Goal: Information Seeking & Learning: Learn about a topic

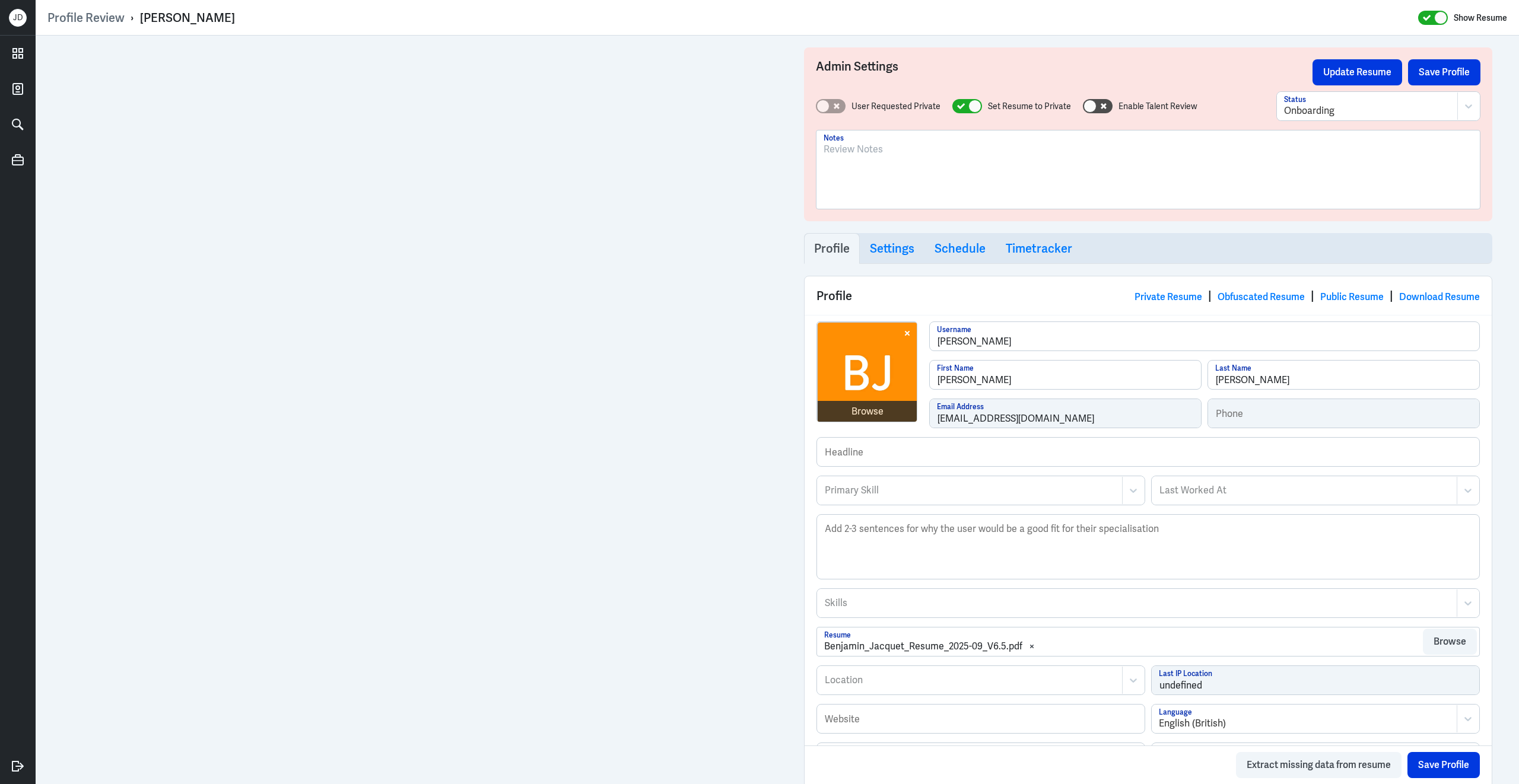
drag, startPoint x: 141, startPoint y: 15, endPoint x: 257, endPoint y: 14, distance: 116.0
click at [259, 15] on div "Profile Review › Benjamin Jacquet Show Resume" at bounding box center [777, 18] width 1460 height 15
copy div "[PERSON_NAME]"
drag, startPoint x: 139, startPoint y: 21, endPoint x: 310, endPoint y: 3, distance: 171.9
click at [312, 4] on div "Profile Review › Benjamin Jacquet Show Resume" at bounding box center [777, 17] width 1483 height 35
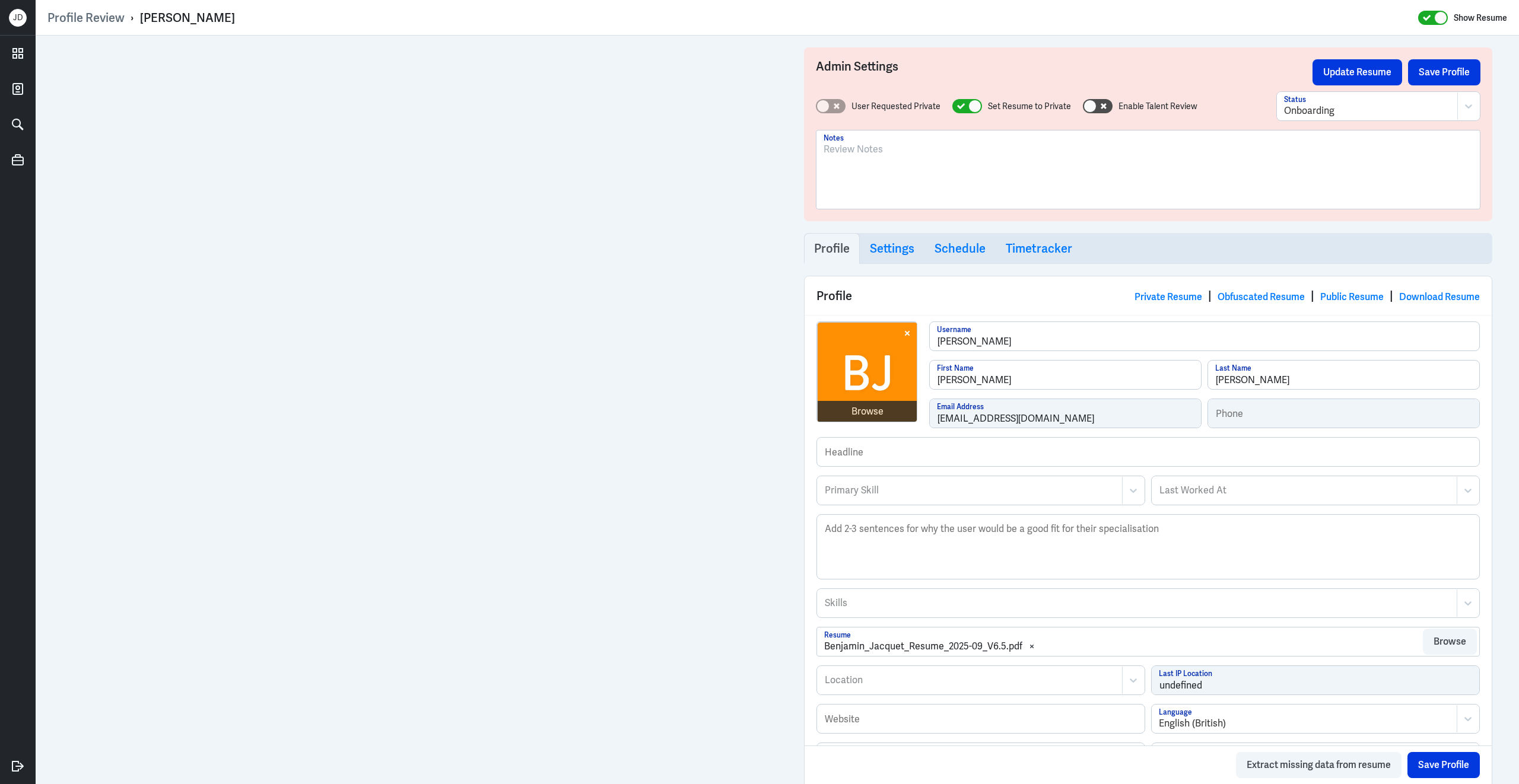
click at [233, 21] on div "Benjamin Jacquet" at bounding box center [187, 18] width 95 height 15
drag, startPoint x: 140, startPoint y: 18, endPoint x: 283, endPoint y: 13, distance: 143.1
click at [283, 13] on div "Profile Review › Benjamin Jacquet Show Resume" at bounding box center [777, 18] width 1460 height 15
copy div "Benjamin Jacquet"
click at [942, 162] on div "To enrich screen reader interactions, please activate Accessibility in Grammarl…" at bounding box center [1148, 174] width 649 height 64
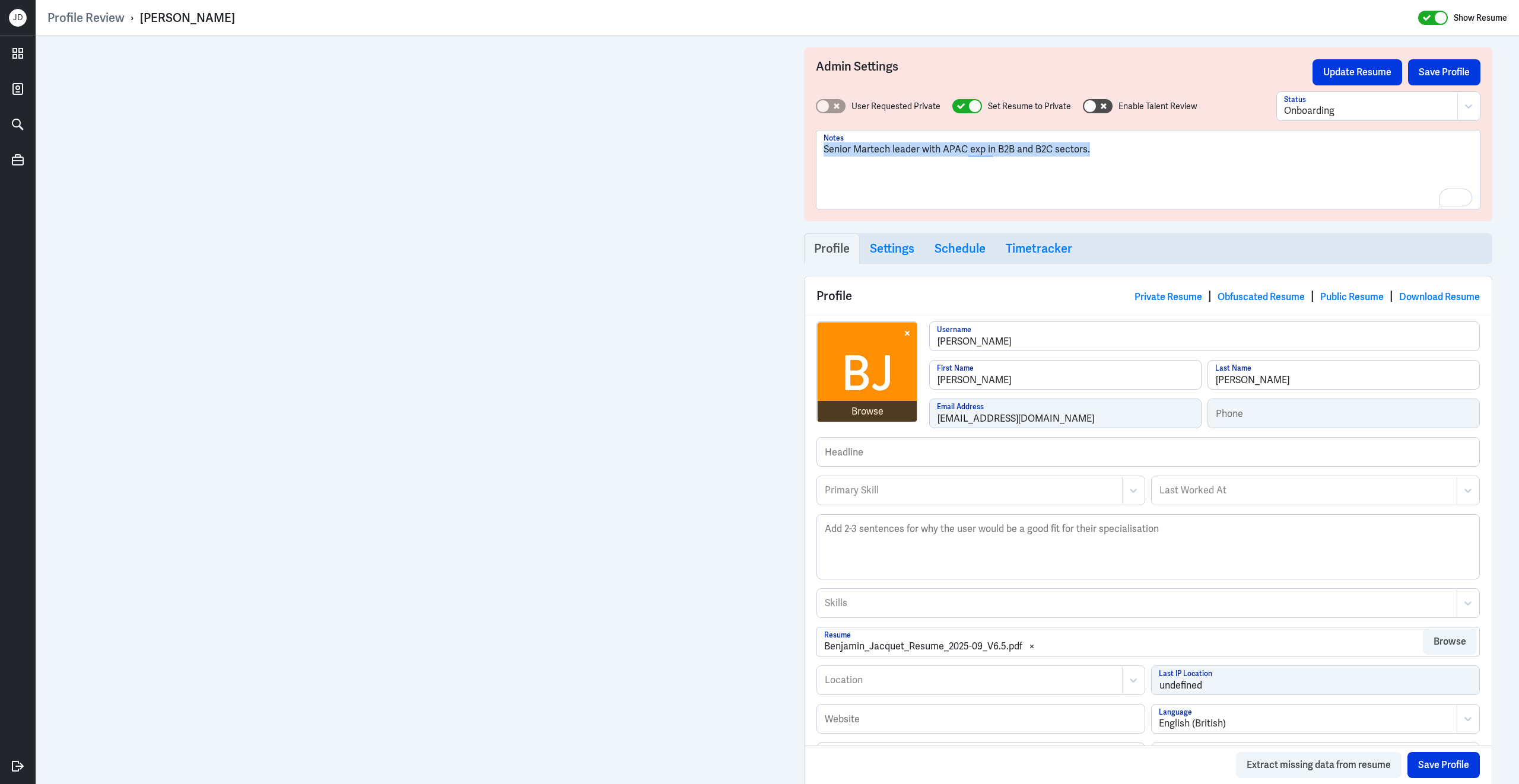
drag, startPoint x: 1129, startPoint y: 154, endPoint x: 772, endPoint y: 142, distance: 357.2
click at [772, 142] on div "Admin Settings Update Resume Save Profile User Requested Private Set Resume to …" at bounding box center [777, 644] width 1483 height 1219
copy p "Senior Martech leader with APAC exp in B2B and B2C sectors."
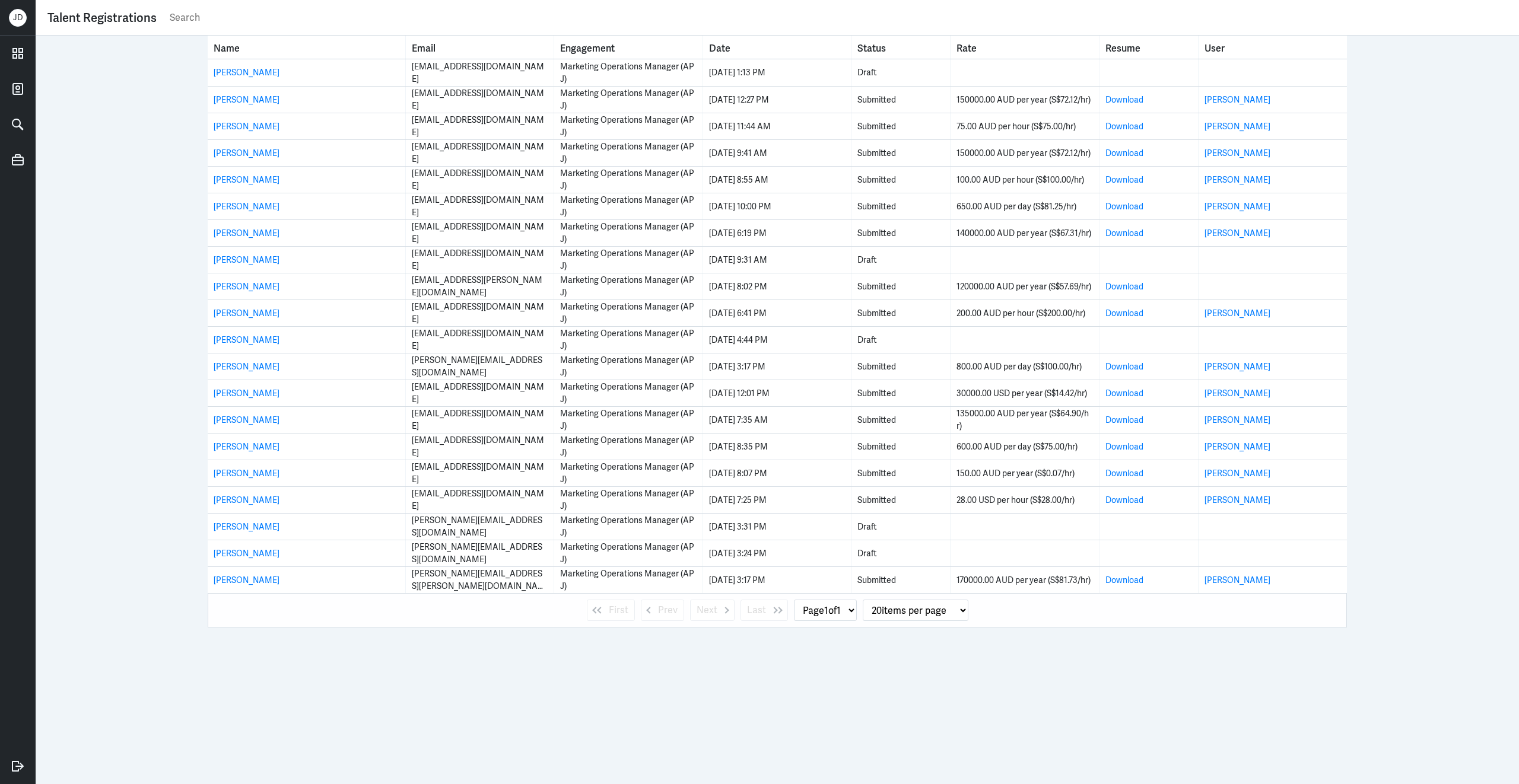
click at [244, 22] on input "text" at bounding box center [838, 17] width 1339 height 18
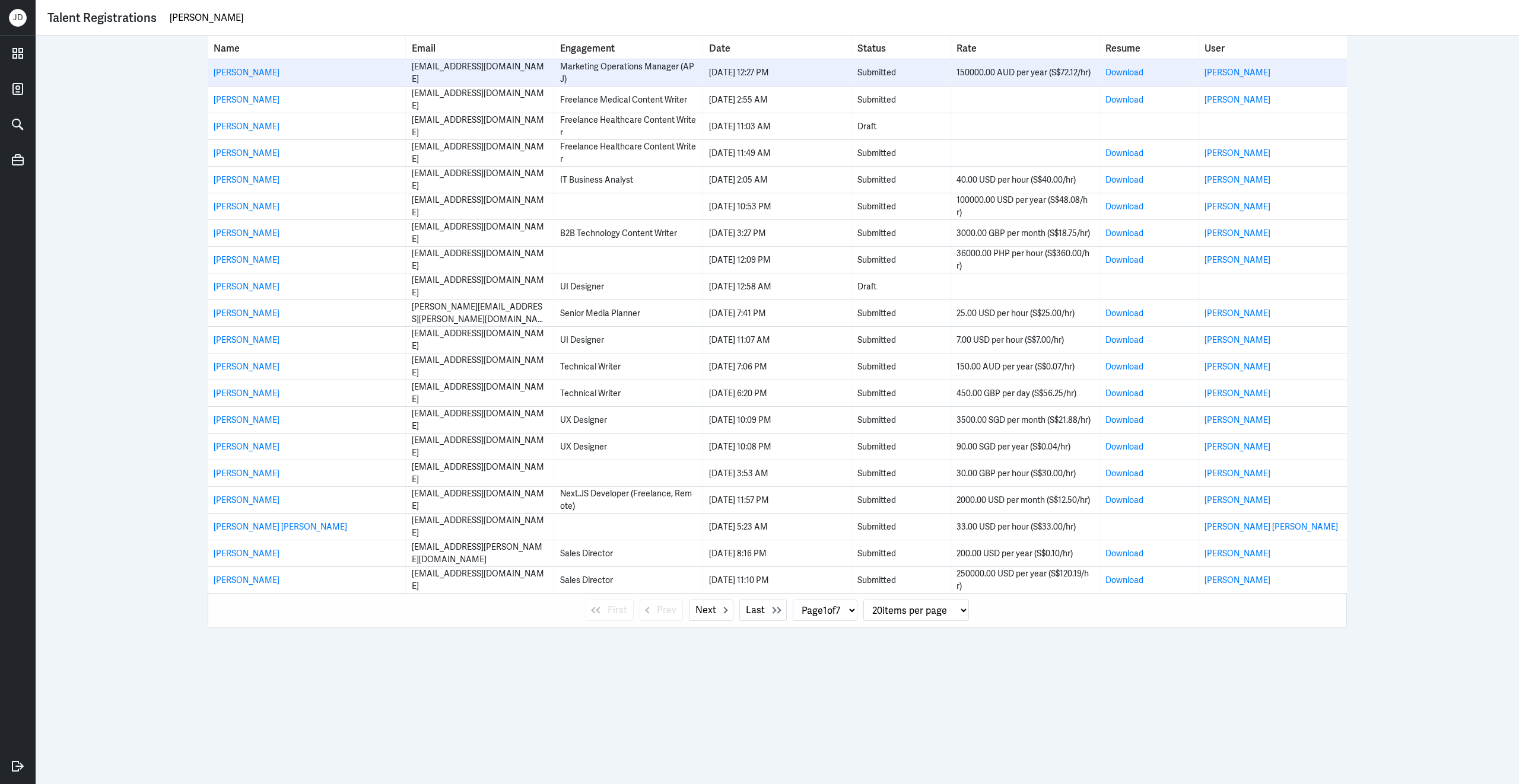
click at [971, 70] on div "150000.00 AUD per year (S$72.12/hr)" at bounding box center [1024, 72] width 136 height 13
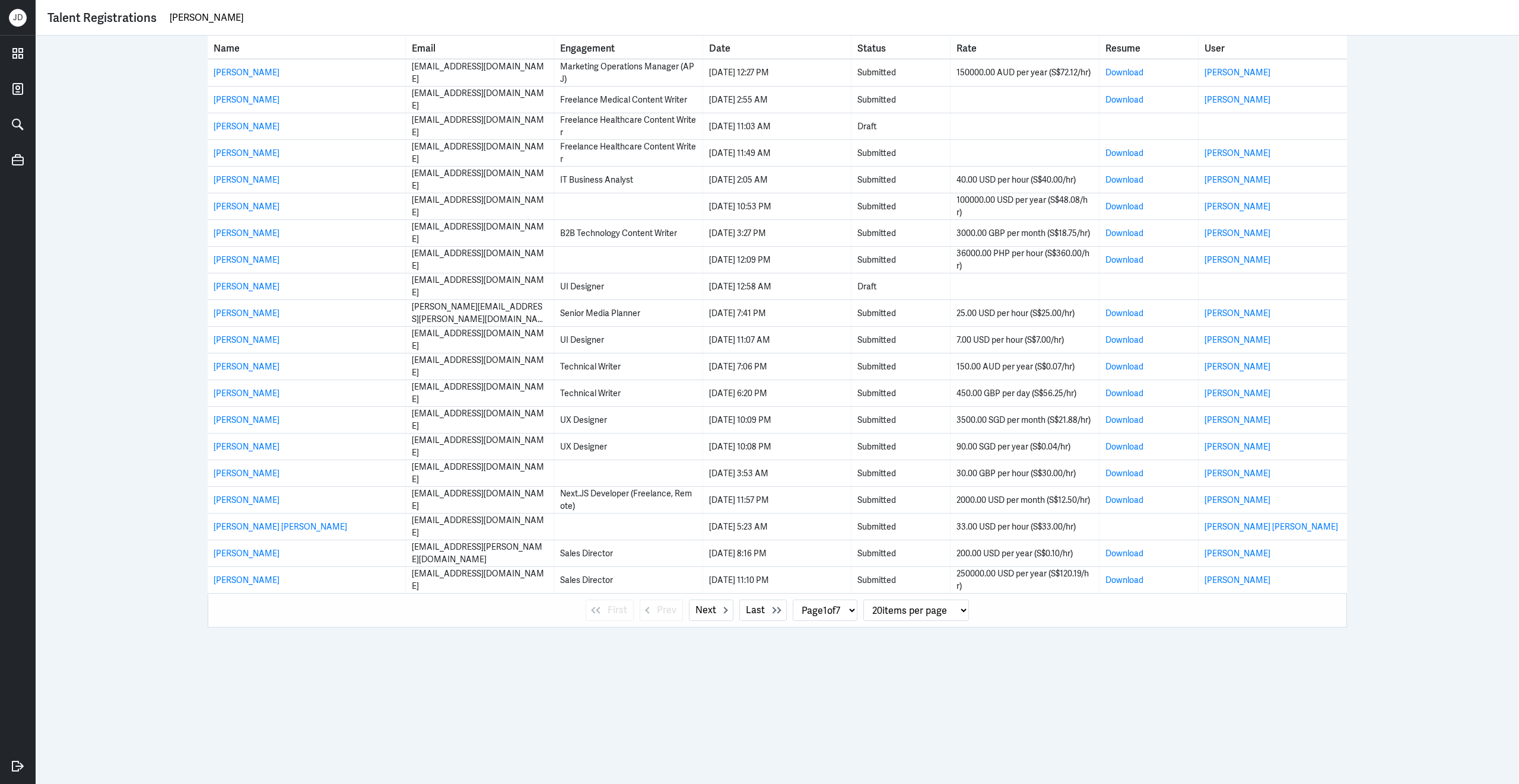
drag, startPoint x: 258, startPoint y: 19, endPoint x: 99, endPoint y: 26, distance: 159.2
click at [99, 26] on div "Talent Registrations benjamin jacquet" at bounding box center [777, 17] width 1460 height 18
paste input "Damian O'Keeffe"
type input "benjamin jacquetDamian O'Keeffe"
select select "0"
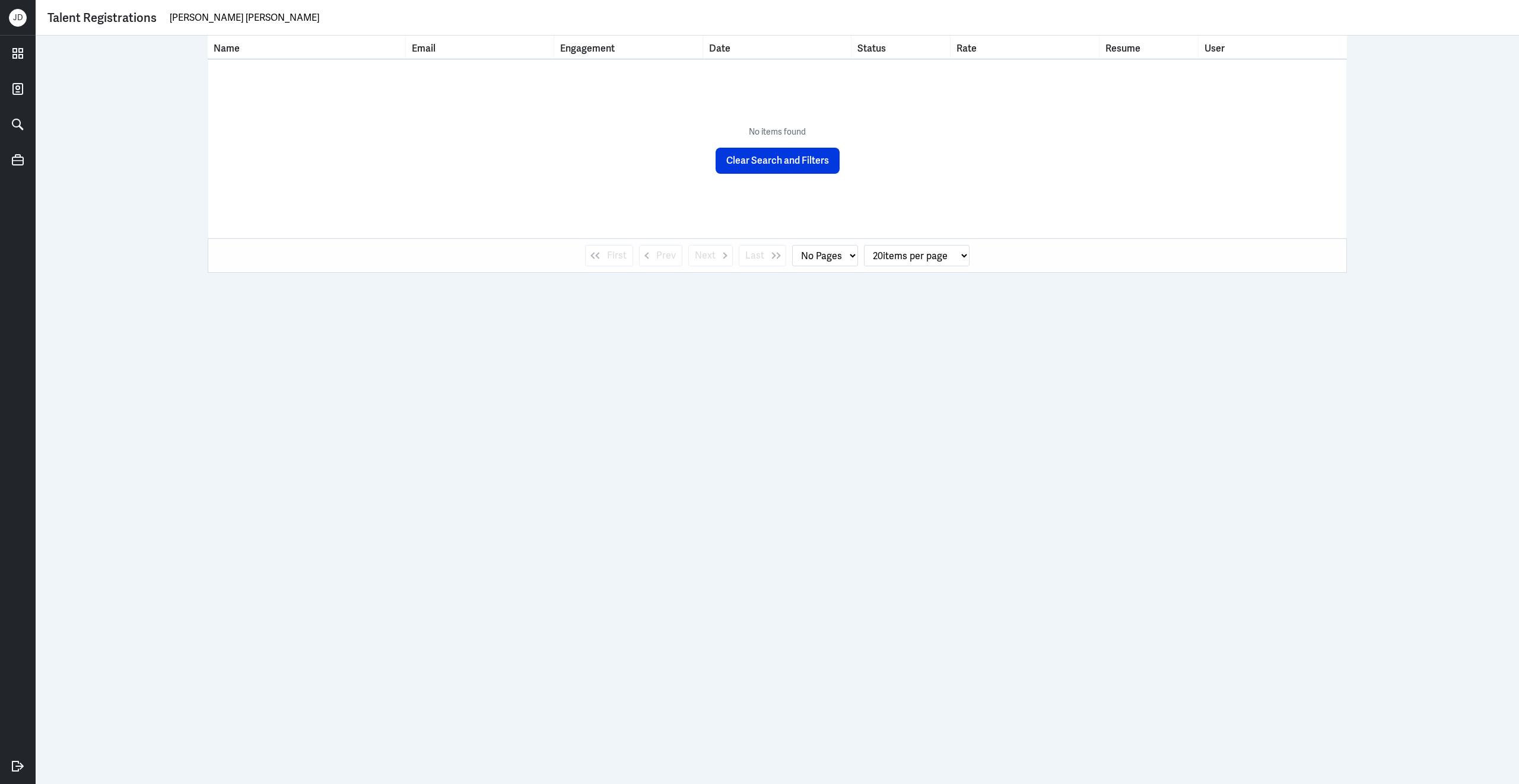
drag, startPoint x: 245, startPoint y: 18, endPoint x: 58, endPoint y: -2, distance: 188.1
click at [58, 0] on html "J D Talent Registrations benjamin jacquetDamian O'Keeffe Name Email Engagement …" at bounding box center [760, 392] width 1519 height 784
type input "Damian O'Keeffe"
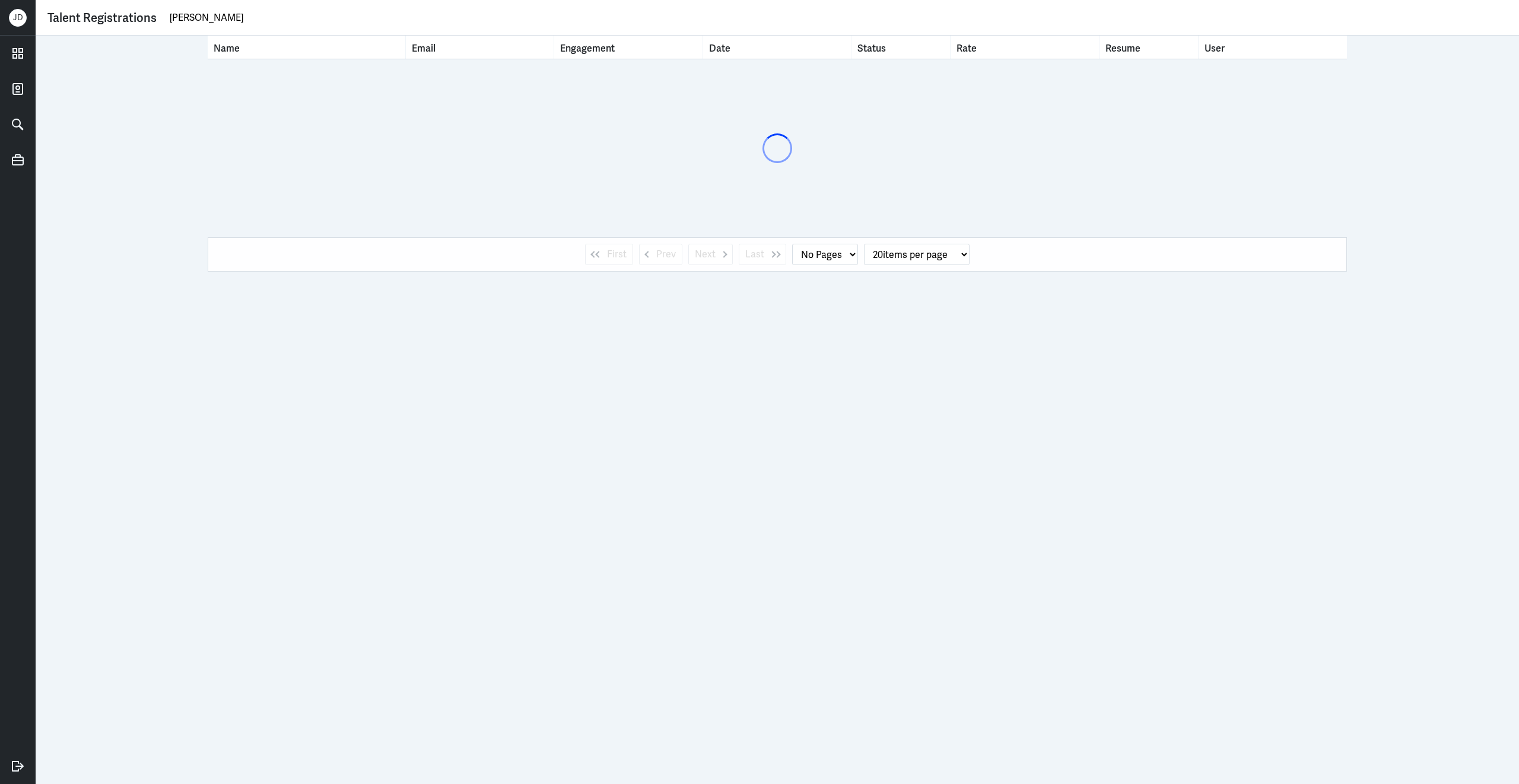
select select "1"
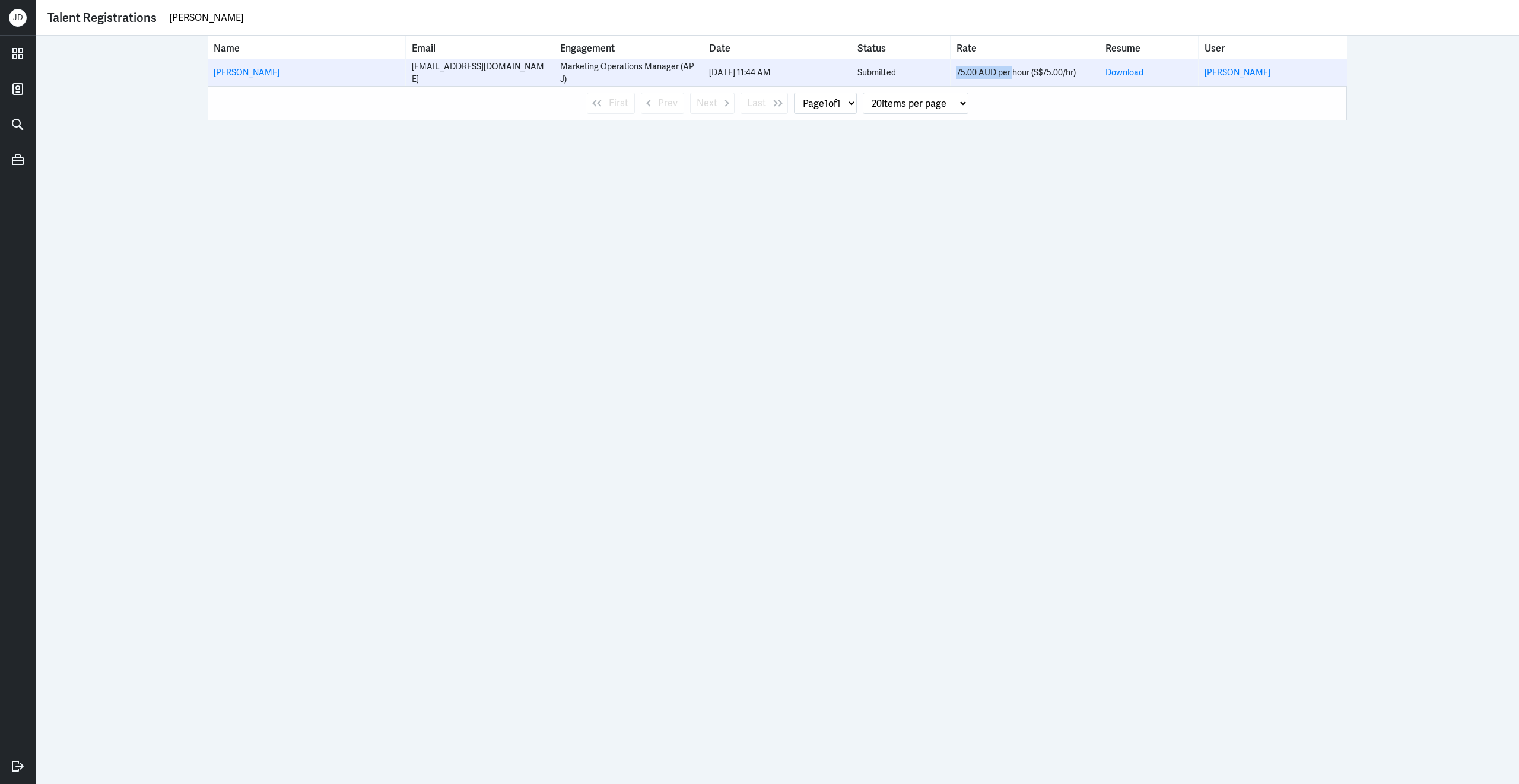
drag, startPoint x: 956, startPoint y: 72, endPoint x: 1012, endPoint y: 72, distance: 56.0
click at [1012, 72] on div "75.00 AUD per hour (S$75.00/hr)" at bounding box center [1024, 72] width 136 height 13
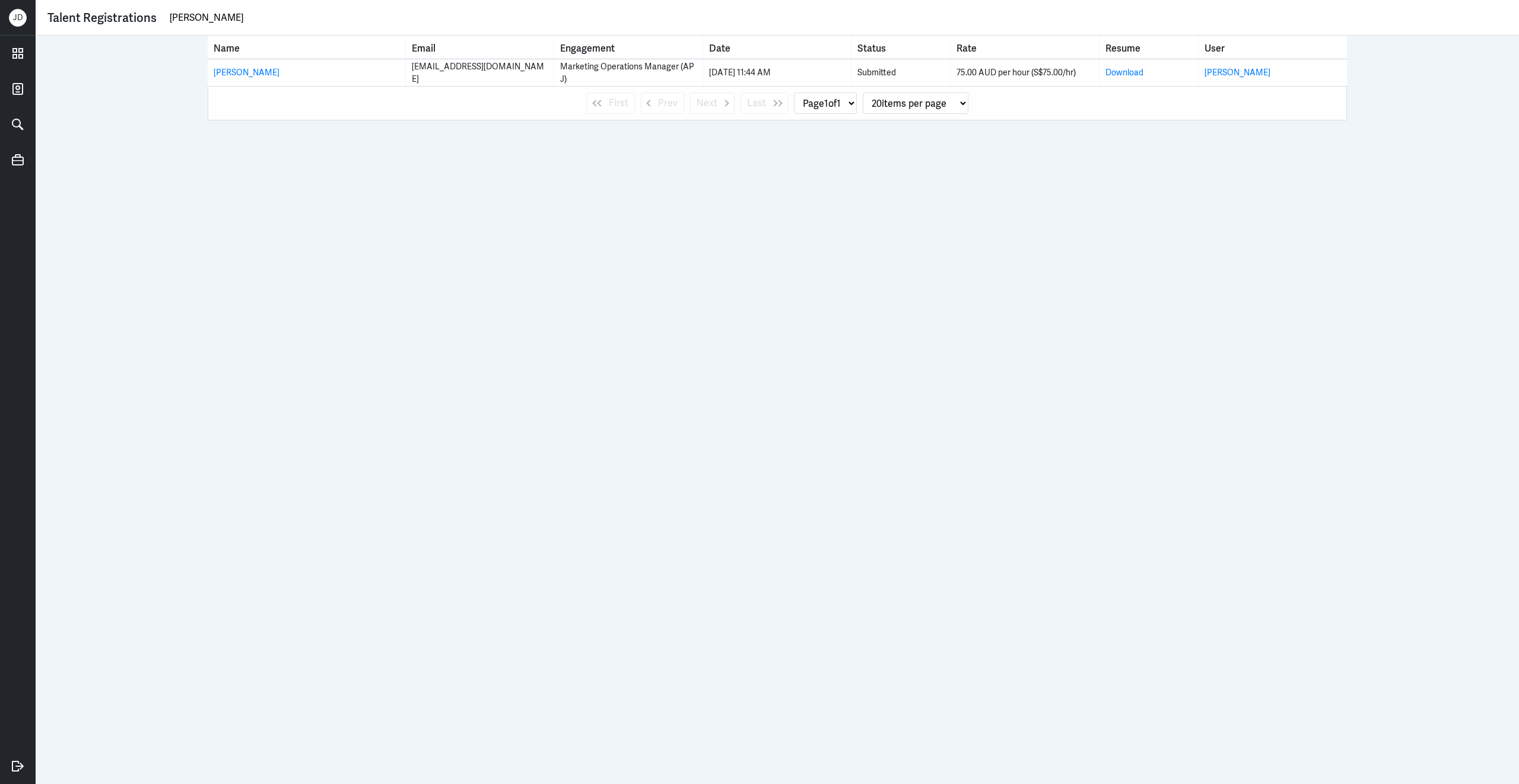
click at [1004, 87] on div "First Prev Next Last Page 1 of 1 20 items per page 50 items per page 100 items …" at bounding box center [777, 103] width 1139 height 34
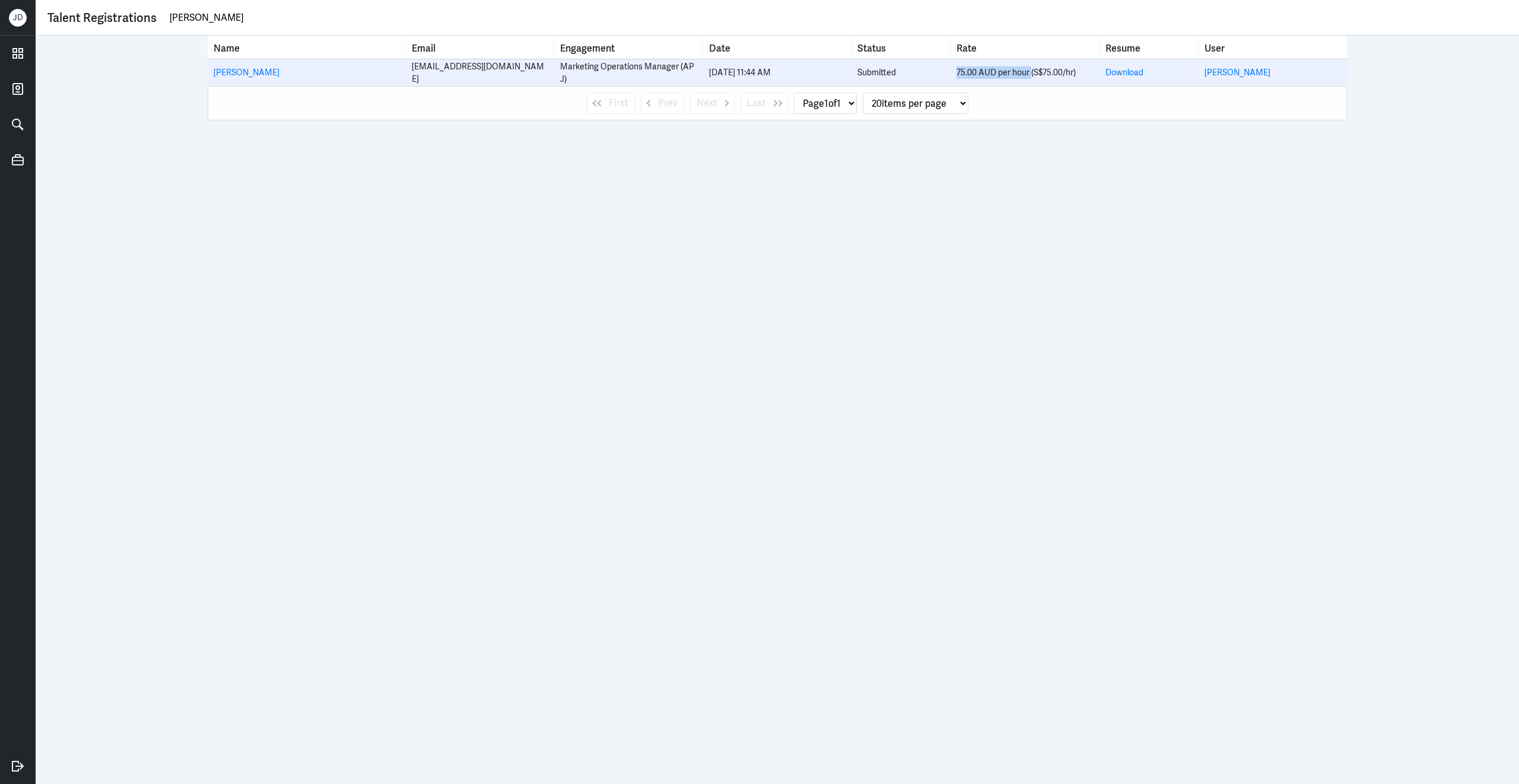
drag, startPoint x: 958, startPoint y: 71, endPoint x: 1031, endPoint y: 73, distance: 73.0
click at [1031, 73] on div "75.00 AUD per hour (S$75.00/hr)" at bounding box center [1024, 72] width 136 height 13
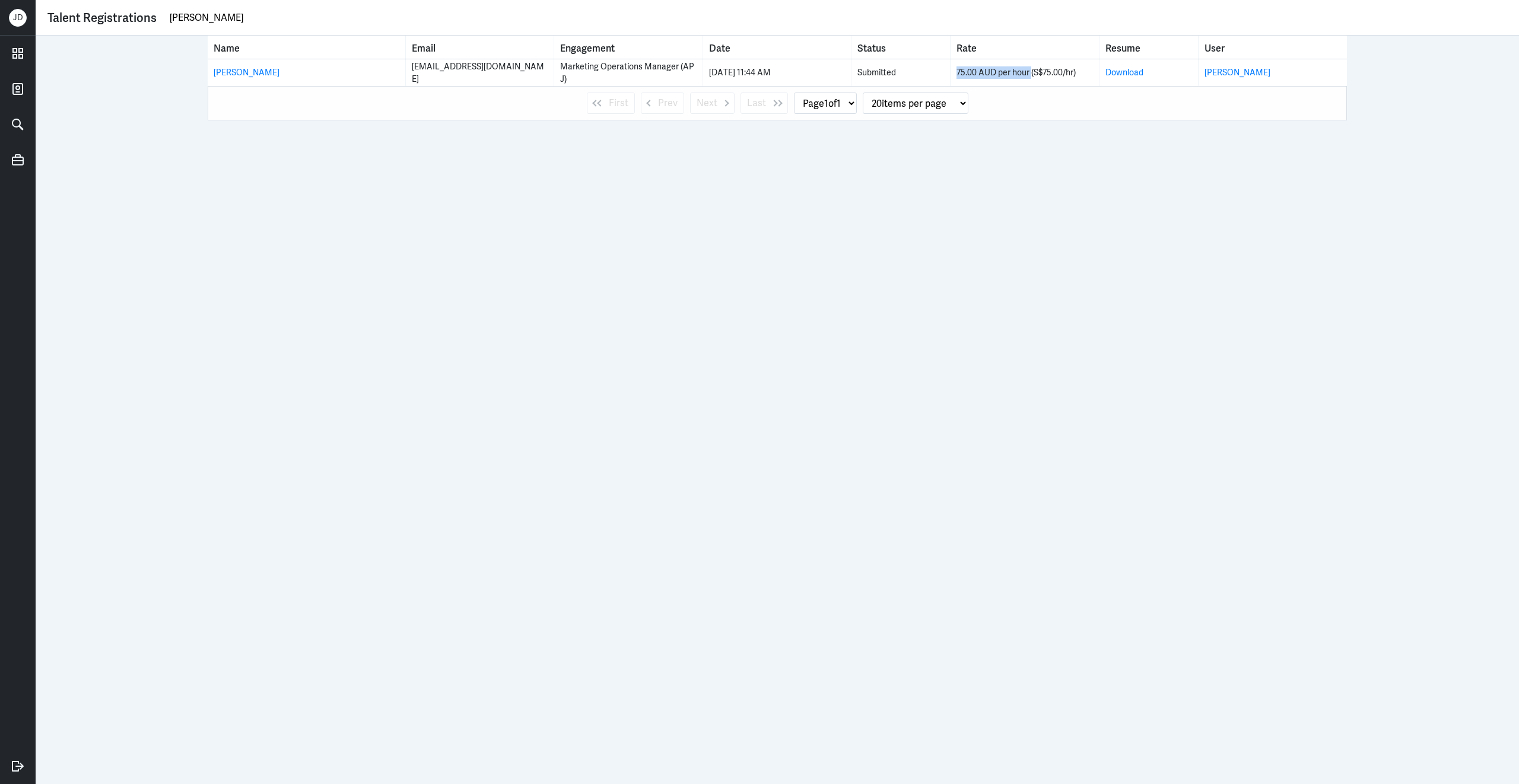
copy div "75.00 AUD per hour"
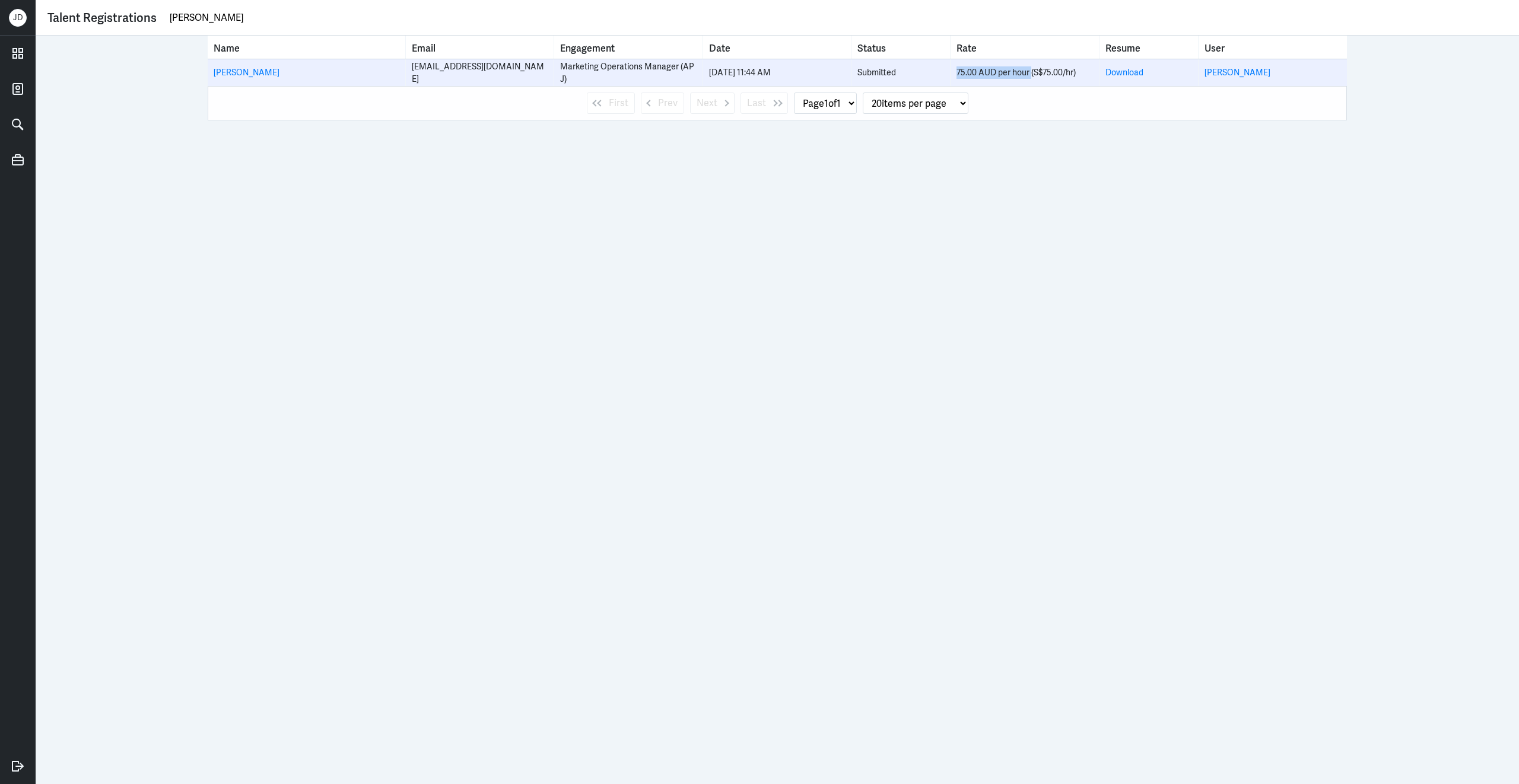
copy div "75.00 AUD per hour"
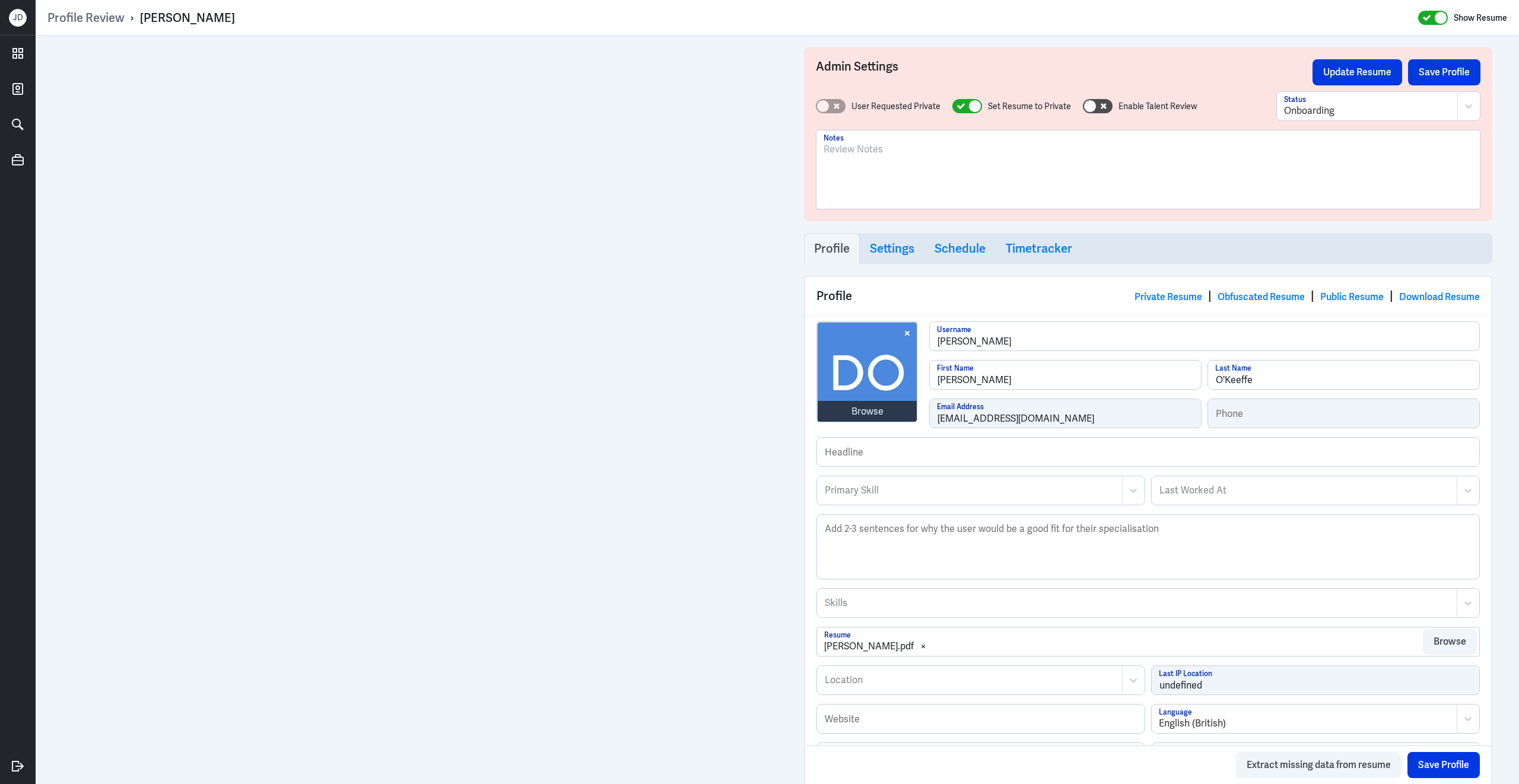
drag, startPoint x: 142, startPoint y: 16, endPoint x: 291, endPoint y: 14, distance: 149.0
click at [291, 15] on div "Profile Review › Damian O'Keeffe Show Resume" at bounding box center [777, 18] width 1460 height 15
copy div "Damian O'Keeffe"
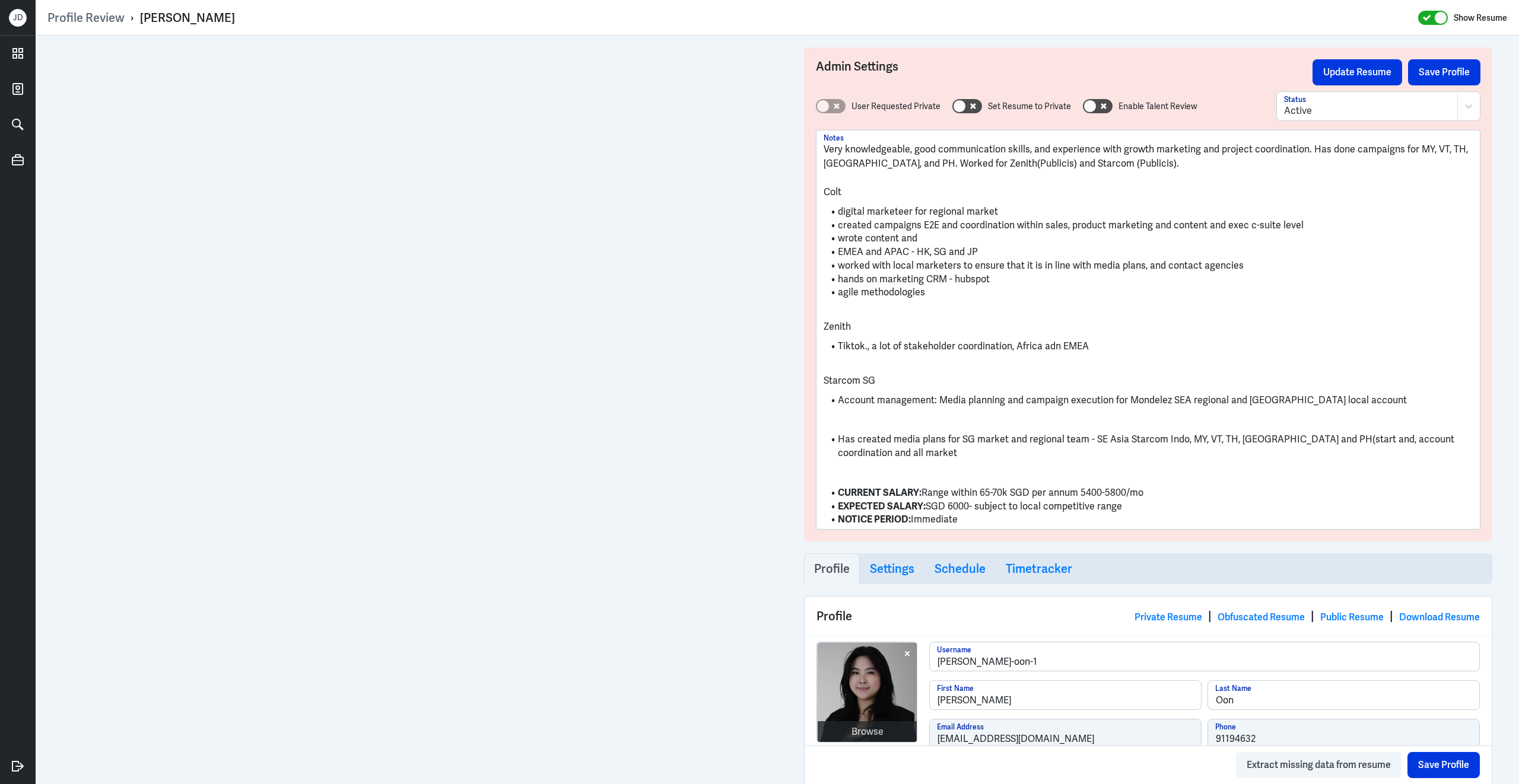
click at [1227, 441] on li "Has created media plans for SG market and regional team - SE Asia Starcom Indo,…" at bounding box center [1148, 446] width 649 height 27
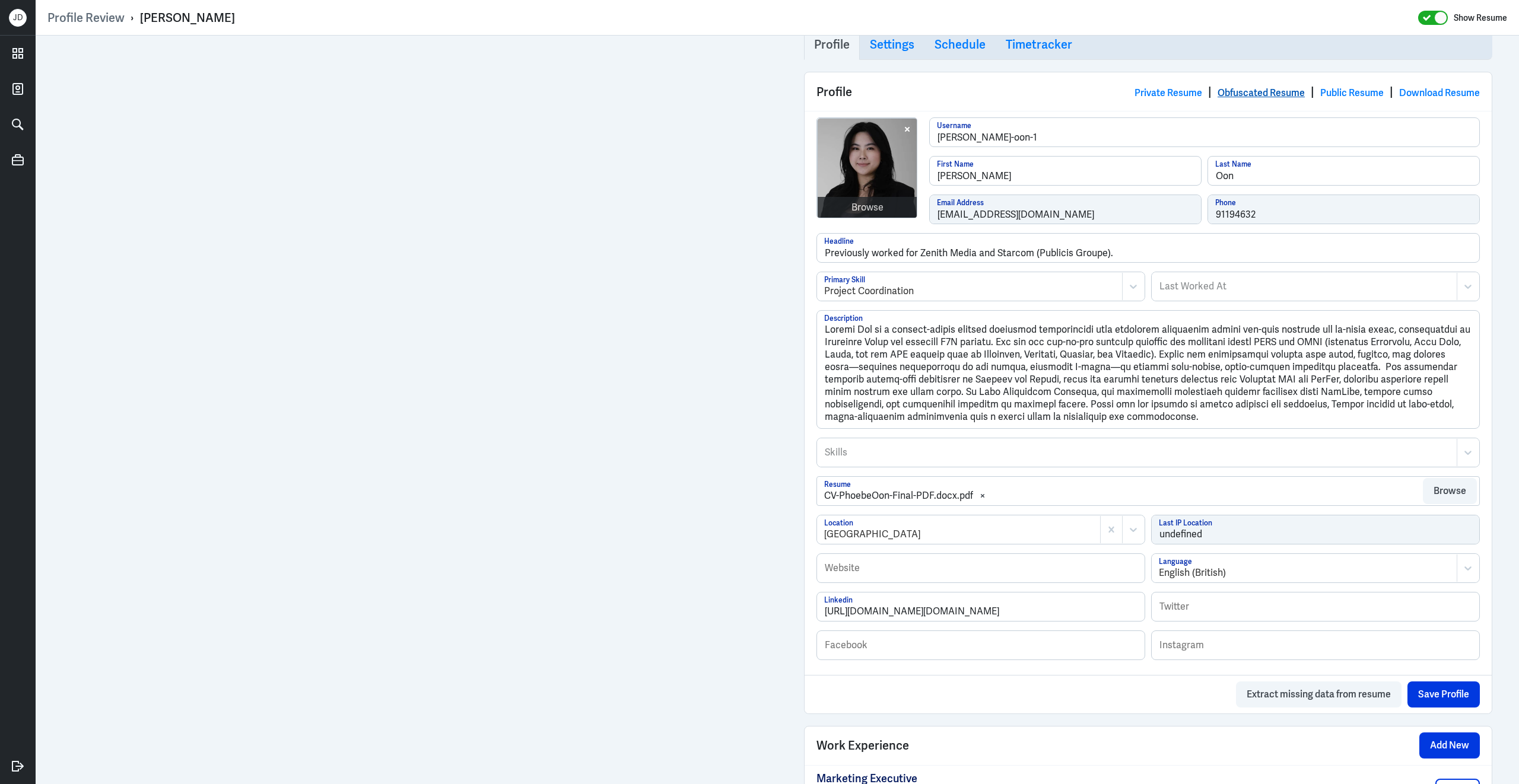
click at [1266, 93] on link "Obfuscated Resume" at bounding box center [1262, 93] width 88 height 13
